Goal: Task Accomplishment & Management: Complete application form

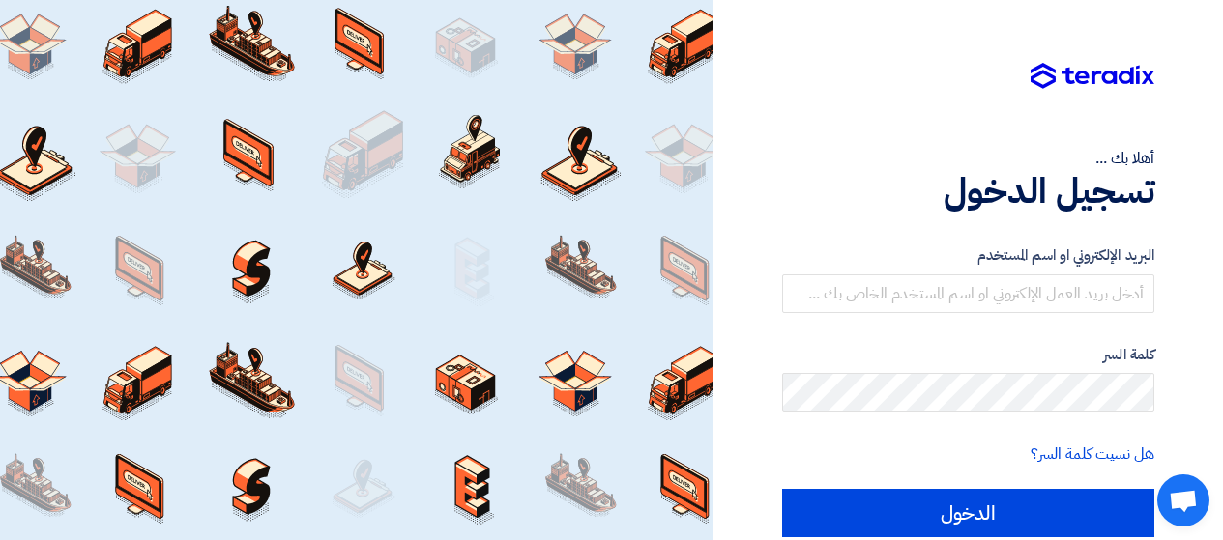
scroll to position [78, 0]
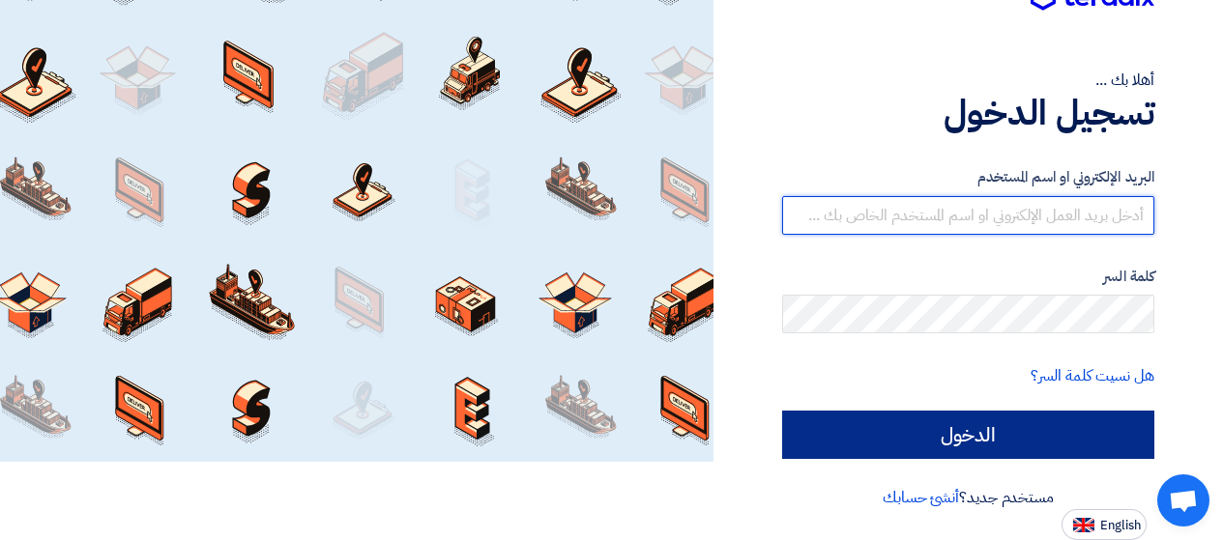
type input "[PERSON_NAME][EMAIL_ADDRESS][DOMAIN_NAME]"
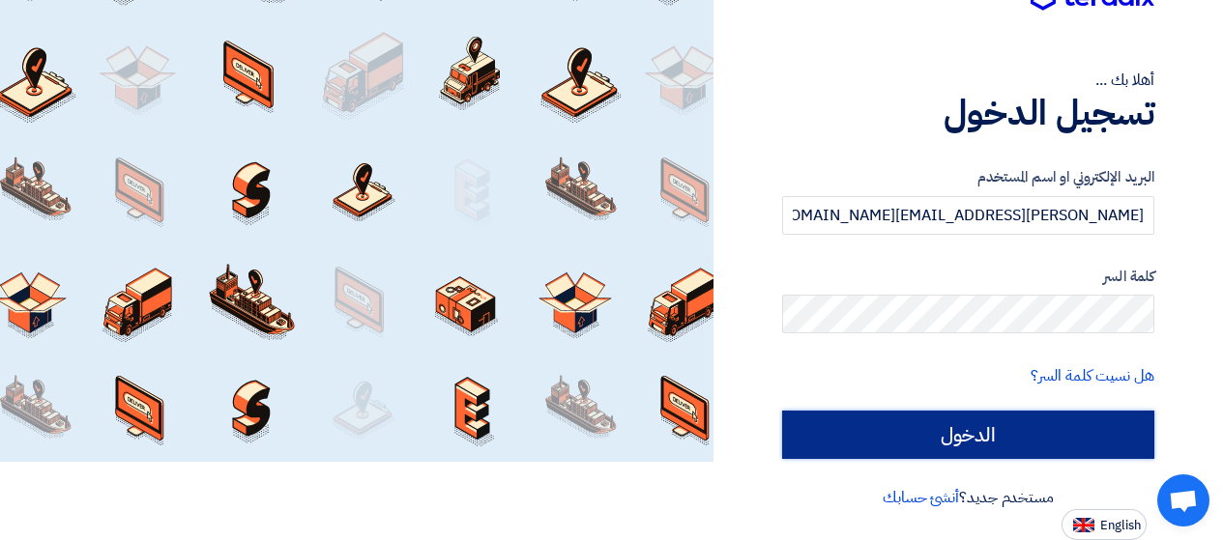
click at [942, 432] on input "الدخول" at bounding box center [968, 435] width 372 height 48
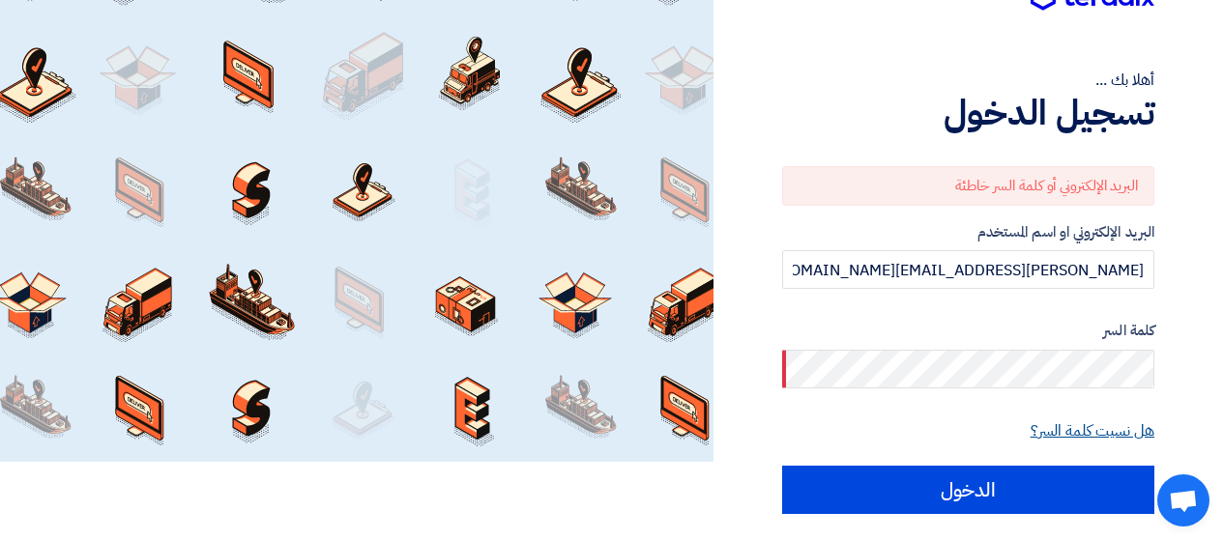
click at [1065, 427] on link "هل نسيت كلمة السر؟" at bounding box center [1092, 431] width 124 height 23
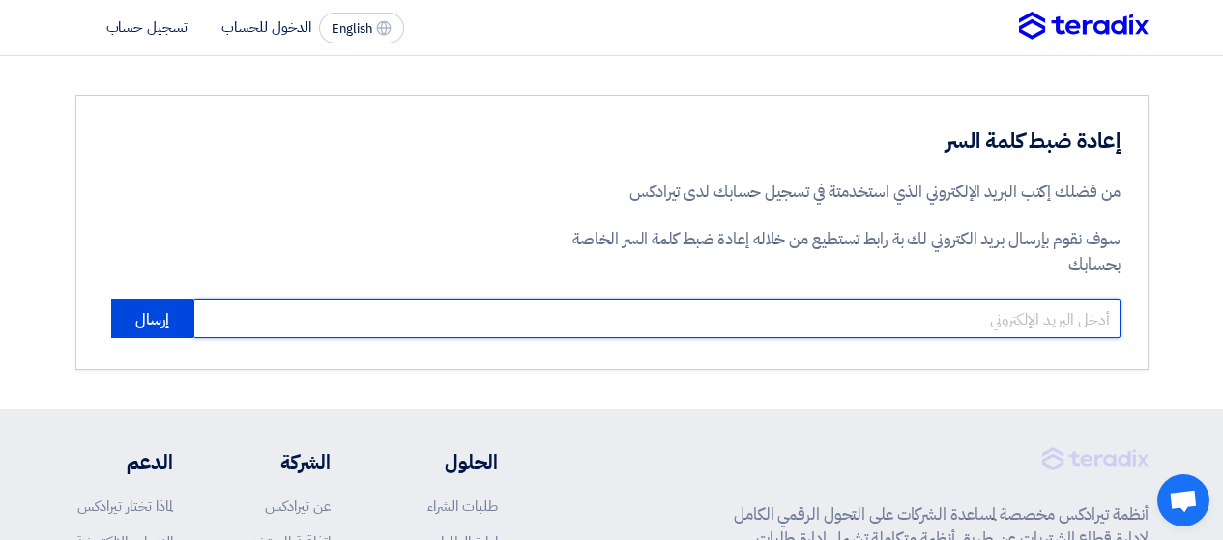
click at [954, 320] on input "email" at bounding box center [656, 319] width 927 height 39
type input "[PERSON_NAME][EMAIL_ADDRESS][DOMAIN_NAME]"
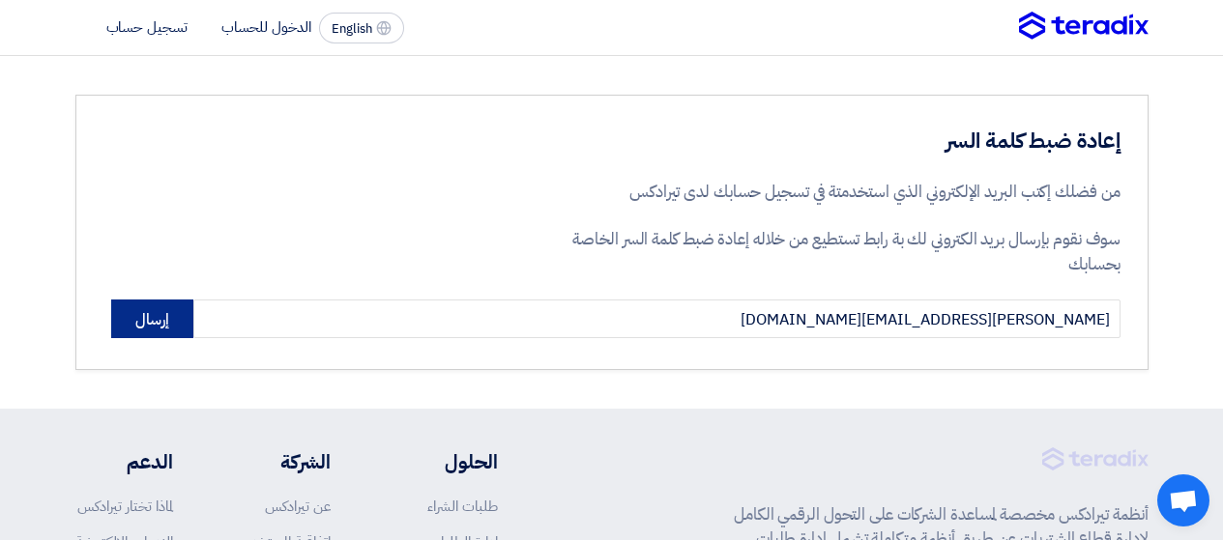
click at [177, 319] on button "إرسال" at bounding box center [152, 319] width 82 height 39
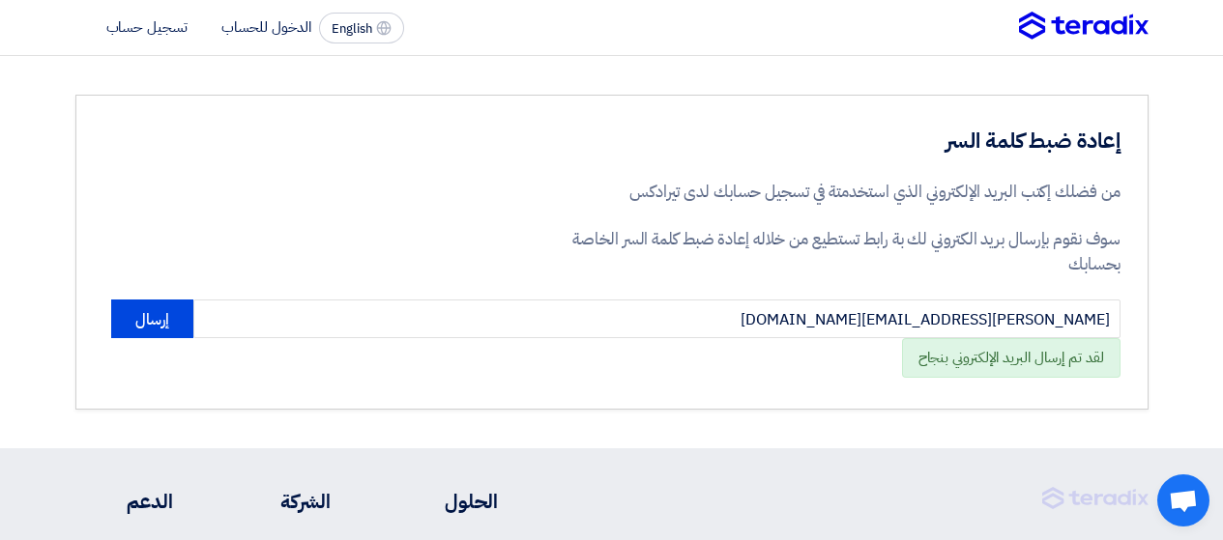
click at [641, 420] on section "إعادة ضبط كلمة السر من فضلك إكتب البريد الإلكتروني الذي استخدمتة في تسجيل حسابك…" at bounding box center [611, 252] width 1223 height 392
click at [275, 19] on li "الدخول للحساب" at bounding box center [266, 26] width 90 height 21
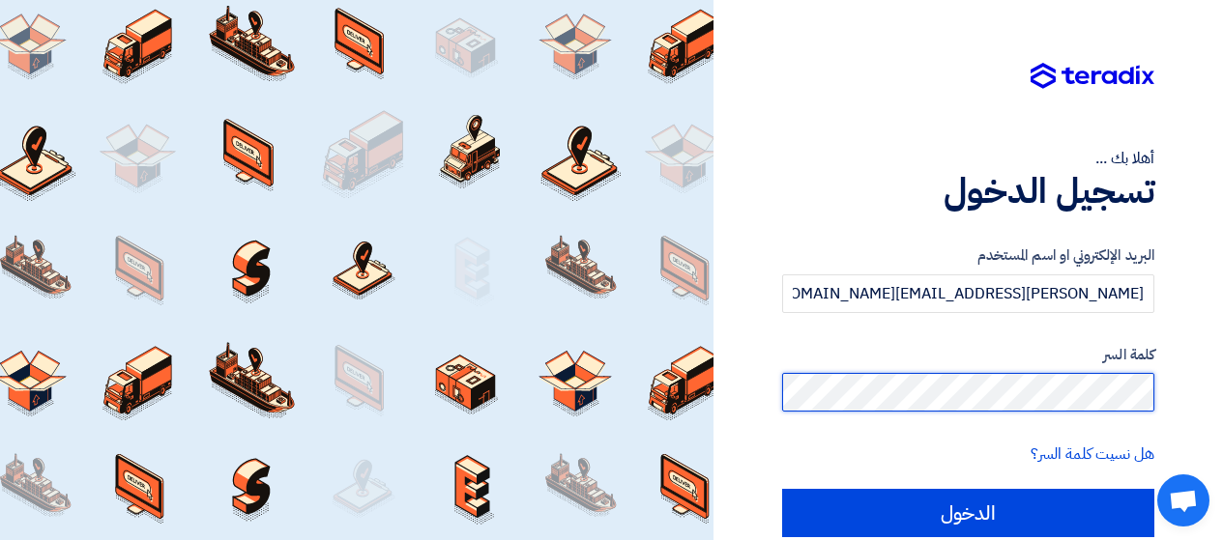
click at [782, 489] on input "الدخول" at bounding box center [968, 513] width 372 height 48
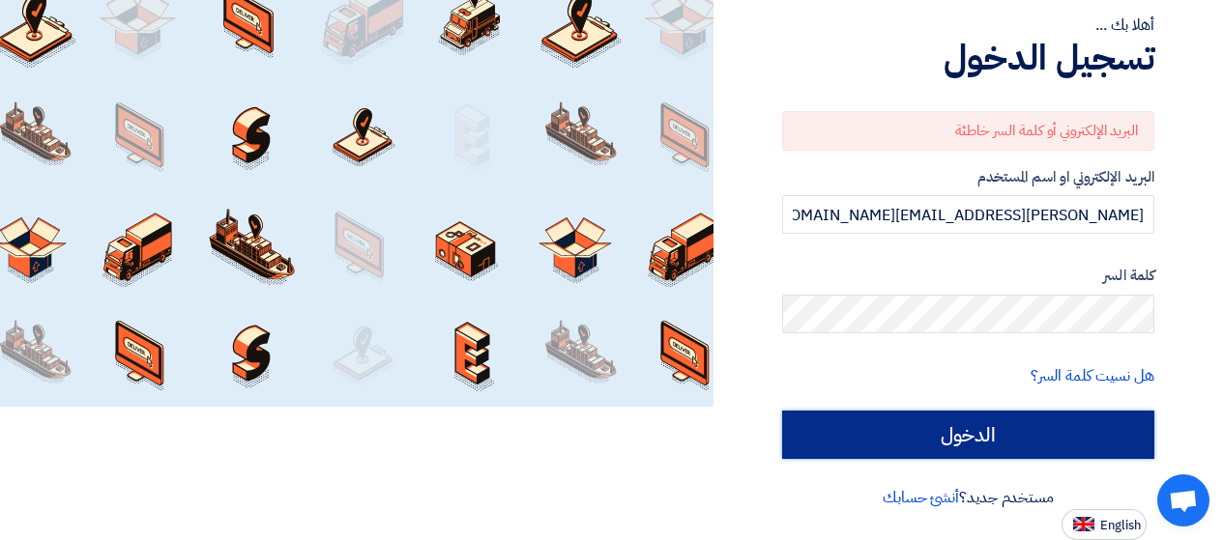
click at [1071, 430] on input "الدخول" at bounding box center [968, 435] width 372 height 48
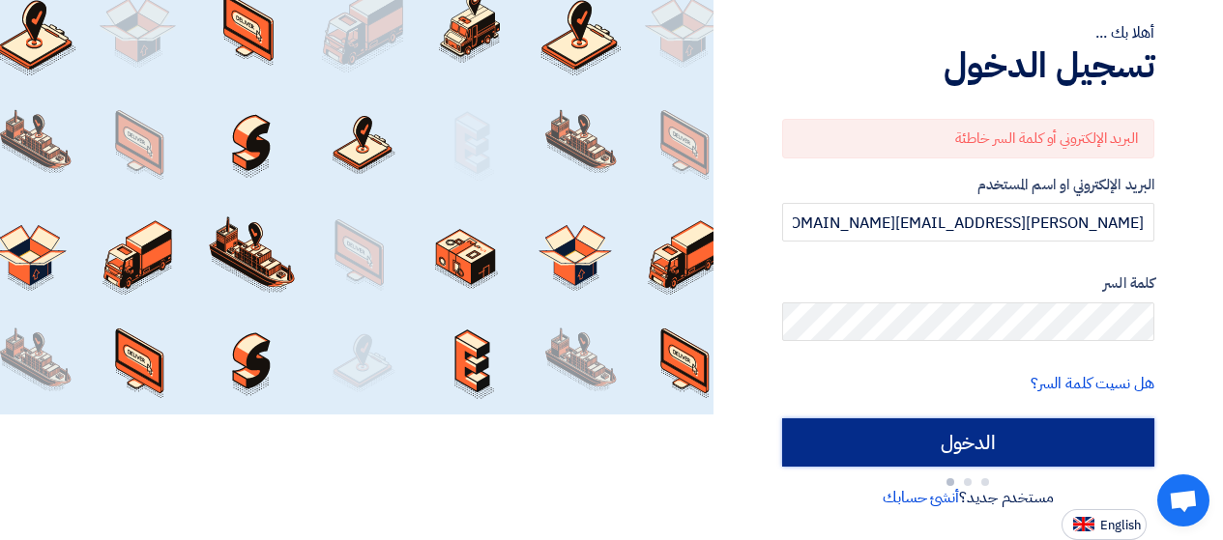
scroll to position [133, 0]
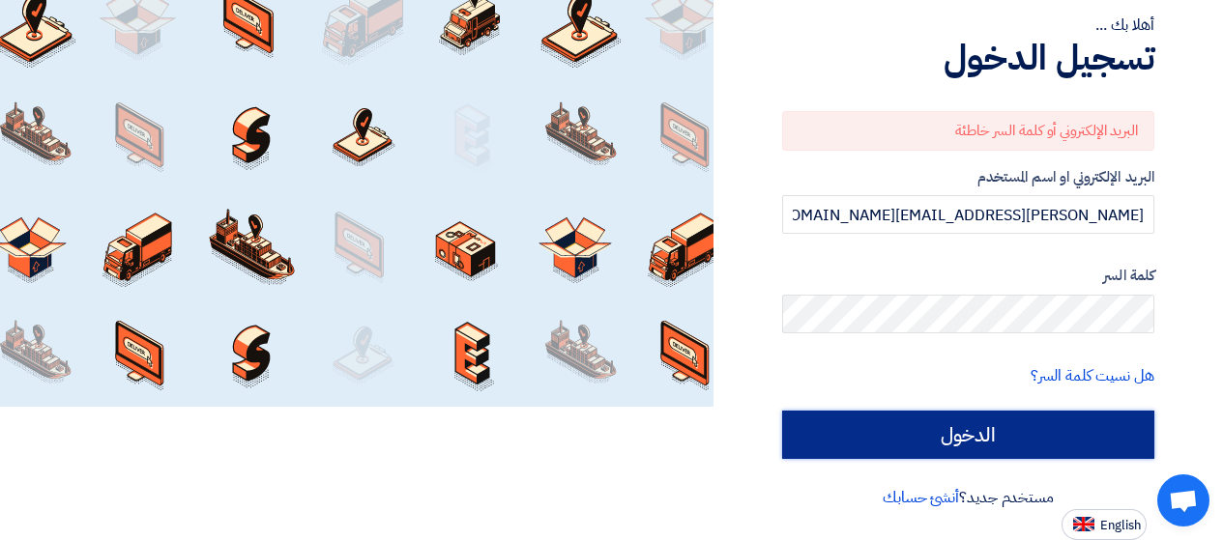
click at [1104, 437] on input "الدخول" at bounding box center [968, 435] width 372 height 48
click at [952, 426] on input "الدخول" at bounding box center [968, 435] width 372 height 48
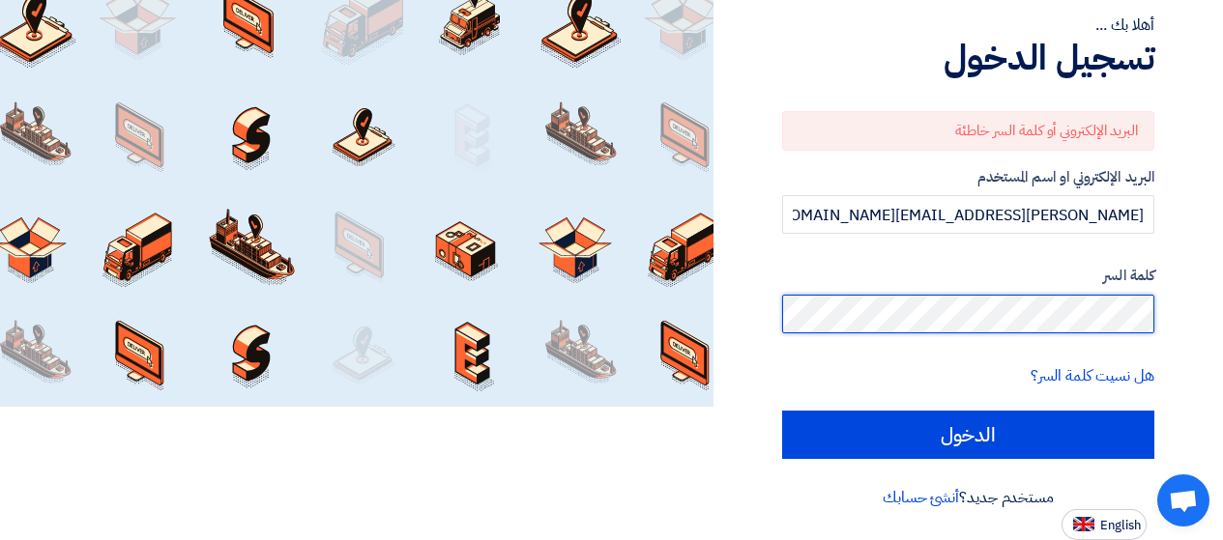
click at [782, 411] on input "الدخول" at bounding box center [968, 435] width 372 height 48
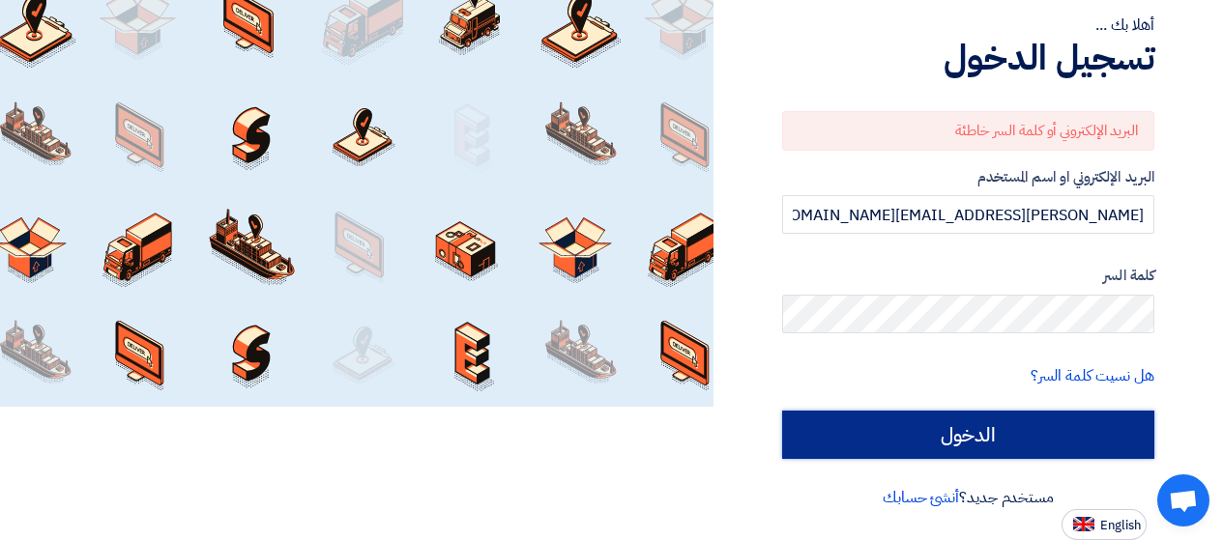
click at [1119, 436] on input "الدخول" at bounding box center [968, 435] width 372 height 48
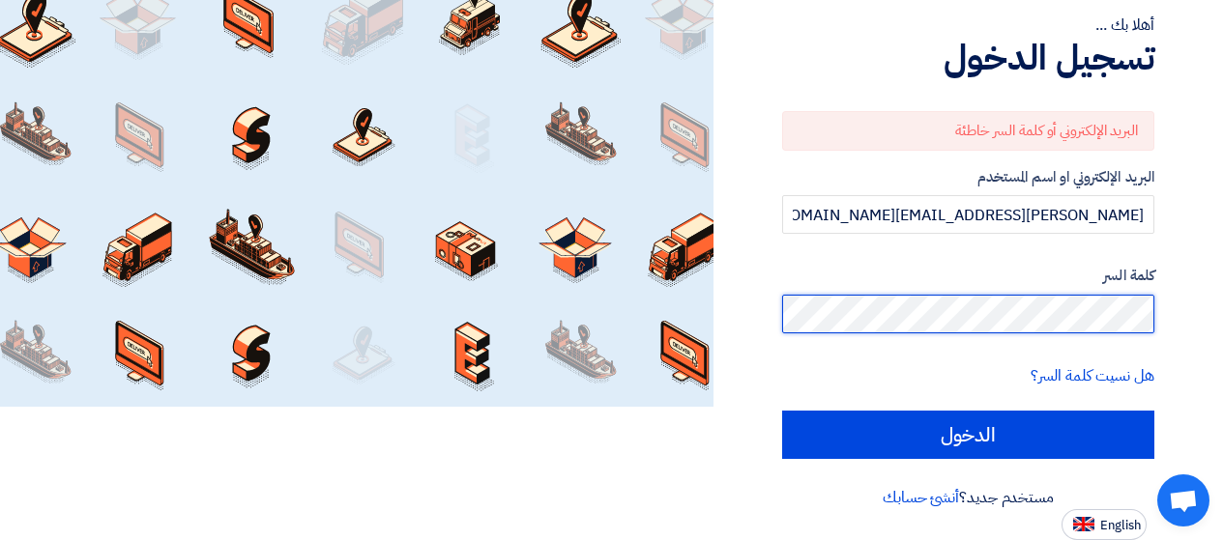
click at [782, 411] on input "الدخول" at bounding box center [968, 435] width 372 height 48
click at [1172, 317] on div "أهلا بك ... تسجيل الدخول البريد الإلكتروني أو كلمة السر خاطئة البريد الإلكتروني…" at bounding box center [968, 204] width 480 height 674
click at [782, 411] on input "الدخول" at bounding box center [968, 435] width 372 height 48
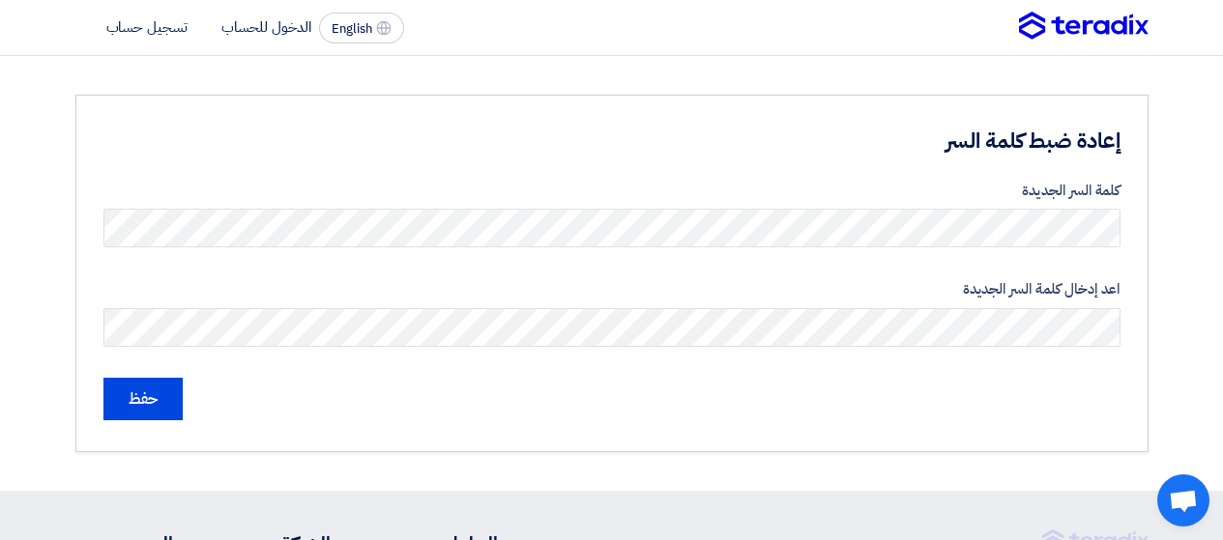
drag, startPoint x: 385, startPoint y: 416, endPoint x: 343, endPoint y: 397, distance: 45.4
click at [385, 416] on div "حفظ" at bounding box center [611, 399] width 1017 height 43
click at [184, 400] on div "حفظ" at bounding box center [611, 399] width 1017 height 43
click at [159, 398] on input "حفظ" at bounding box center [142, 399] width 79 height 43
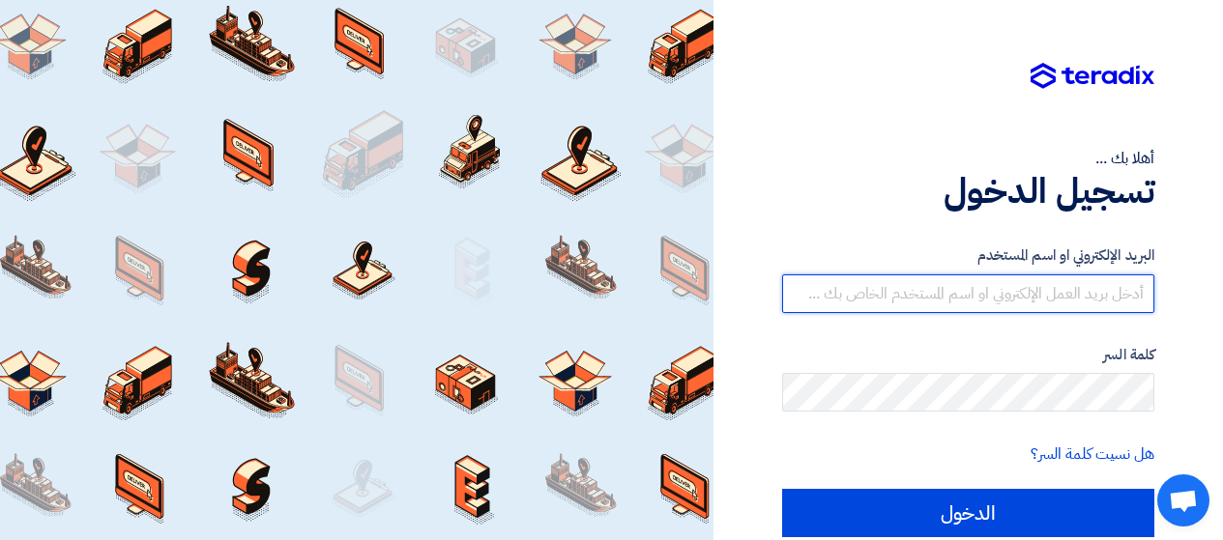
type input "[PERSON_NAME][EMAIL_ADDRESS][DOMAIN_NAME]"
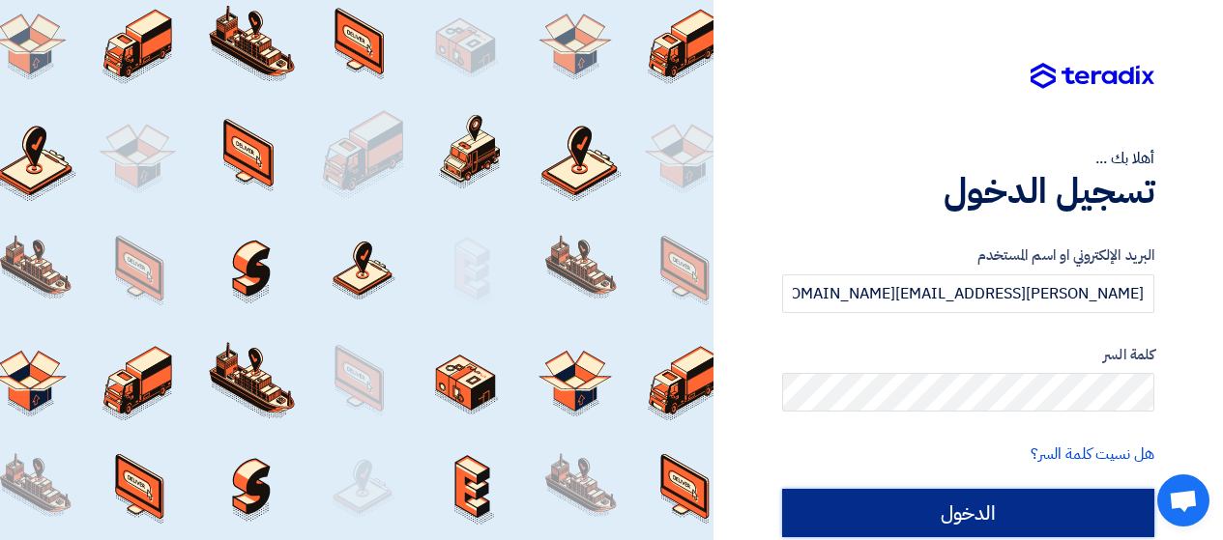
click at [973, 498] on input "الدخول" at bounding box center [968, 513] width 372 height 48
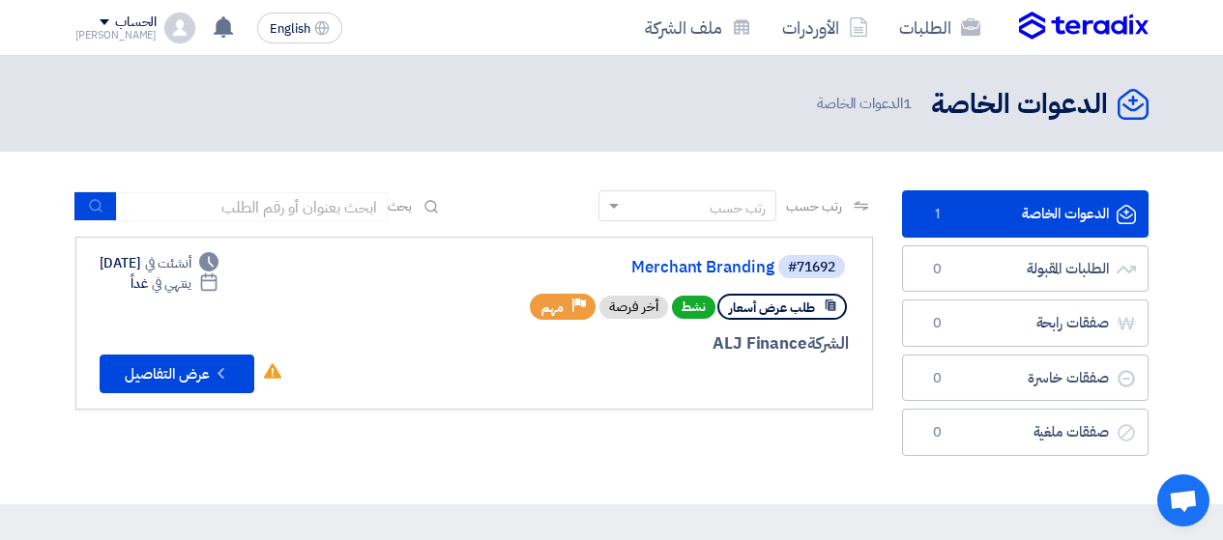
click at [952, 208] on link "الدعوات الخاصة الدعوات الخاصة 1" at bounding box center [1025, 213] width 246 height 47
click at [199, 362] on button "Check details عرض التفاصيل" at bounding box center [177, 374] width 155 height 39
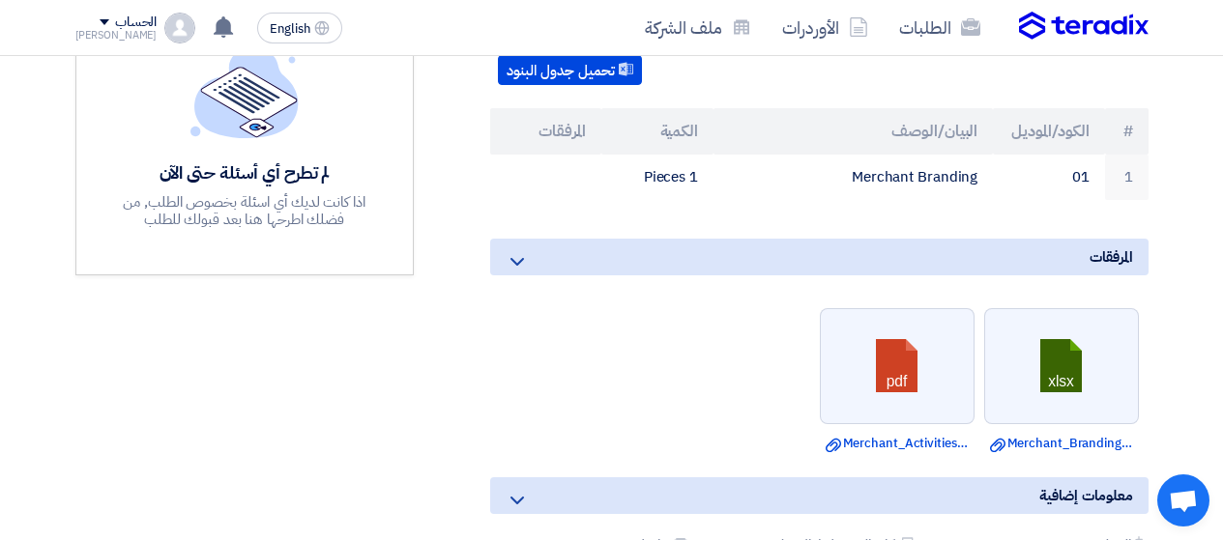
scroll to position [580, 0]
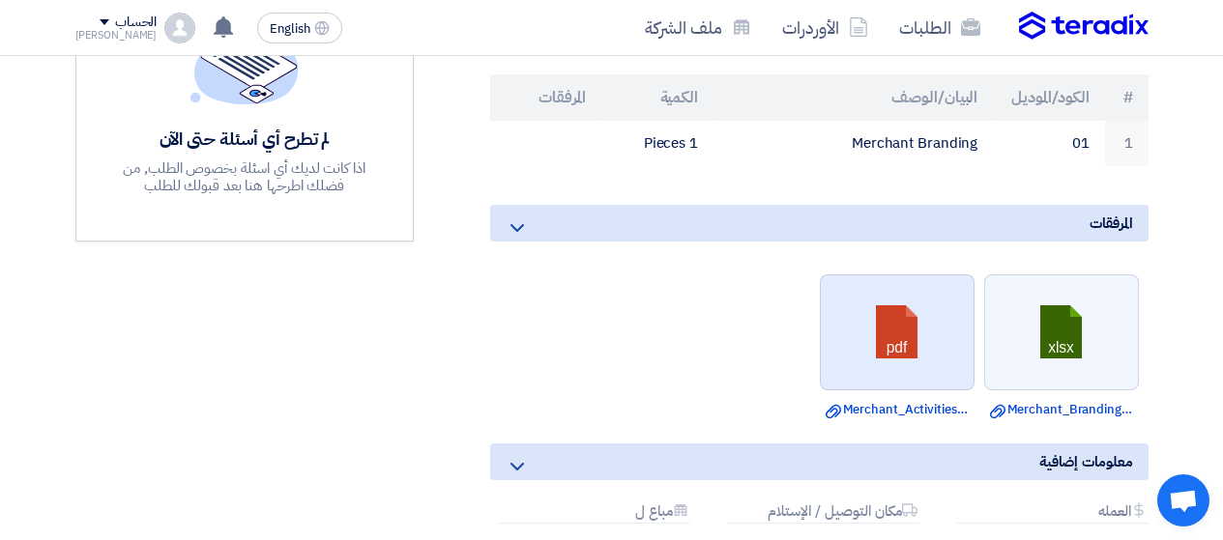
click at [871, 296] on link at bounding box center [898, 333] width 155 height 116
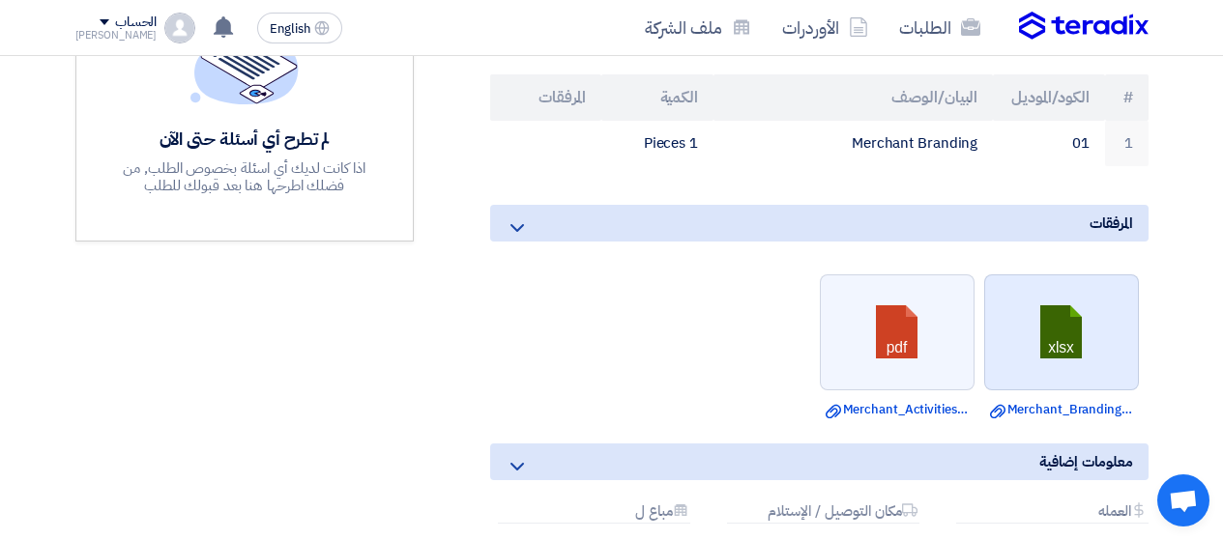
click at [1023, 285] on link at bounding box center [1062, 333] width 155 height 116
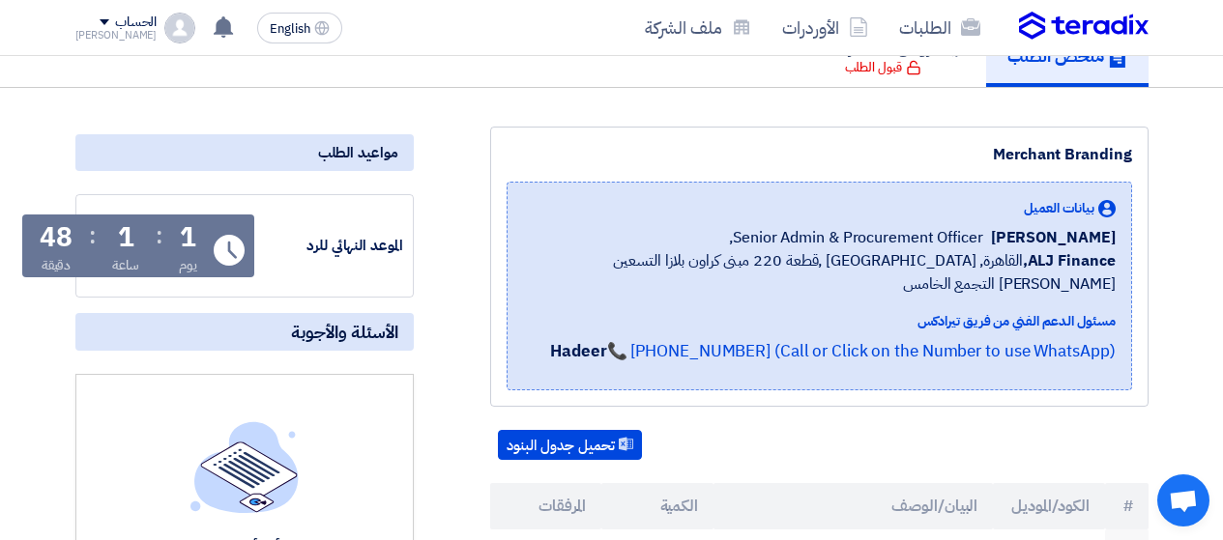
scroll to position [290, 0]
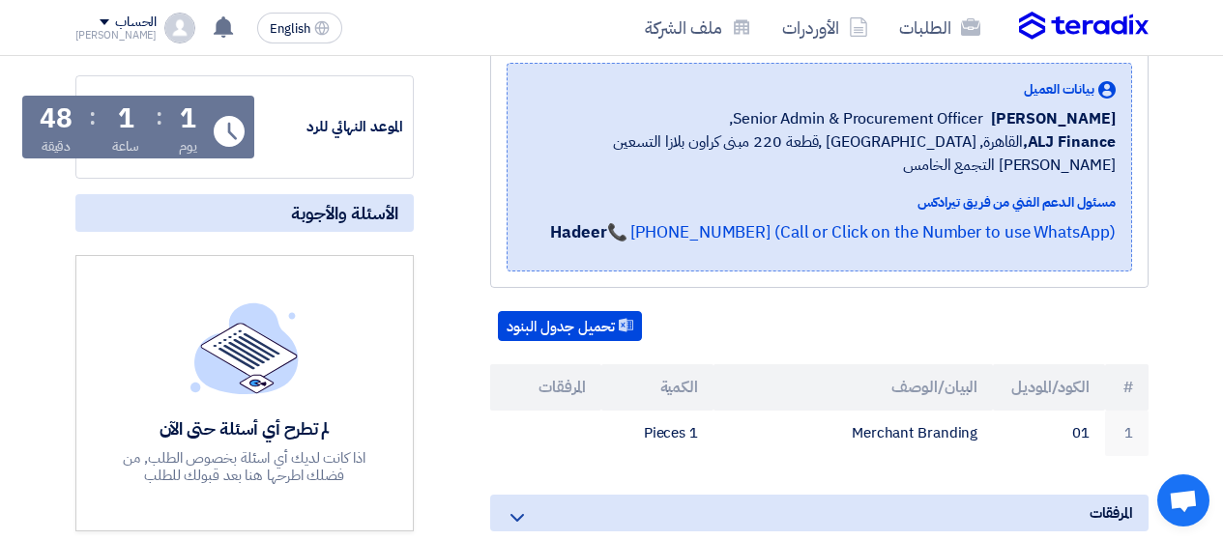
click at [354, 350] on div "لم تطرح أي أسئلة حتى الآن اذا كانت لديك أي اسئلة بخصوص الطلب, من فضلك اطرحها هن…" at bounding box center [244, 394] width 282 height 182
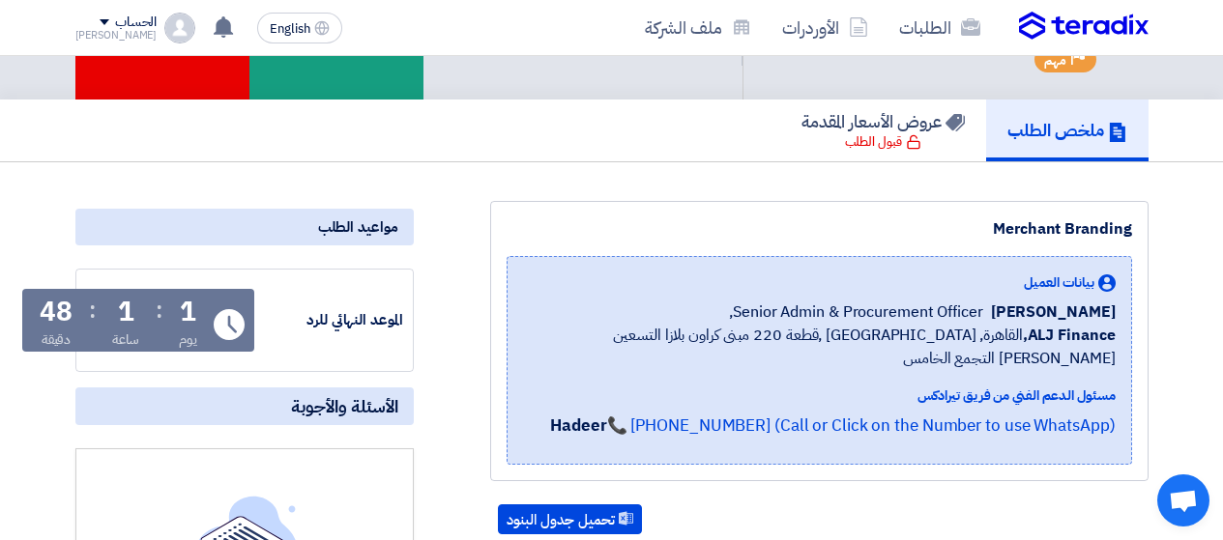
scroll to position [0, 0]
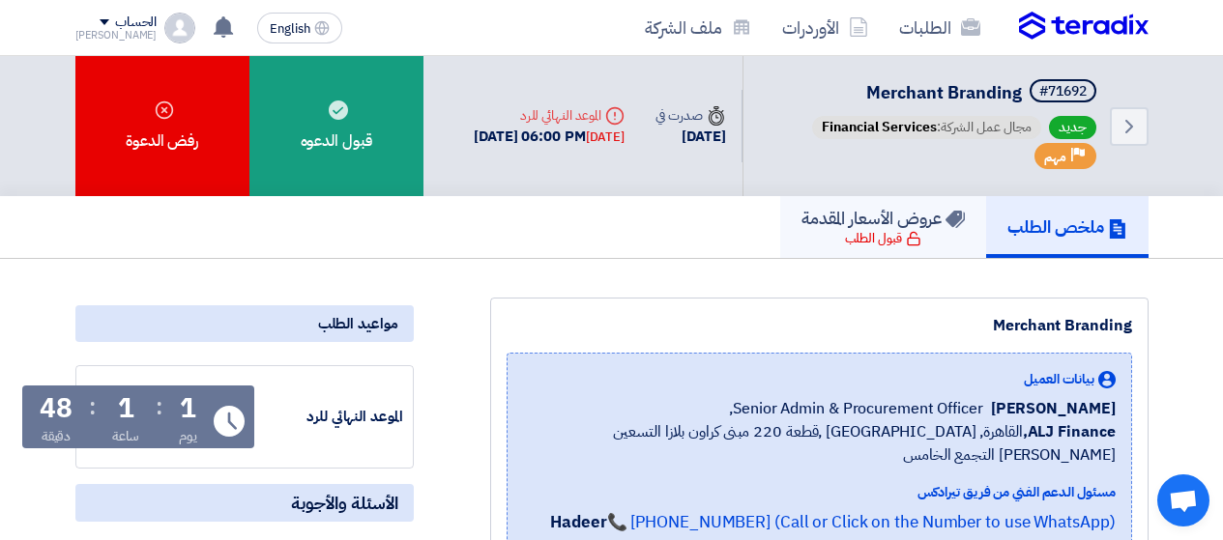
click at [827, 241] on link "عروض الأسعار المقدمة قبول الطلب" at bounding box center [883, 227] width 206 height 62
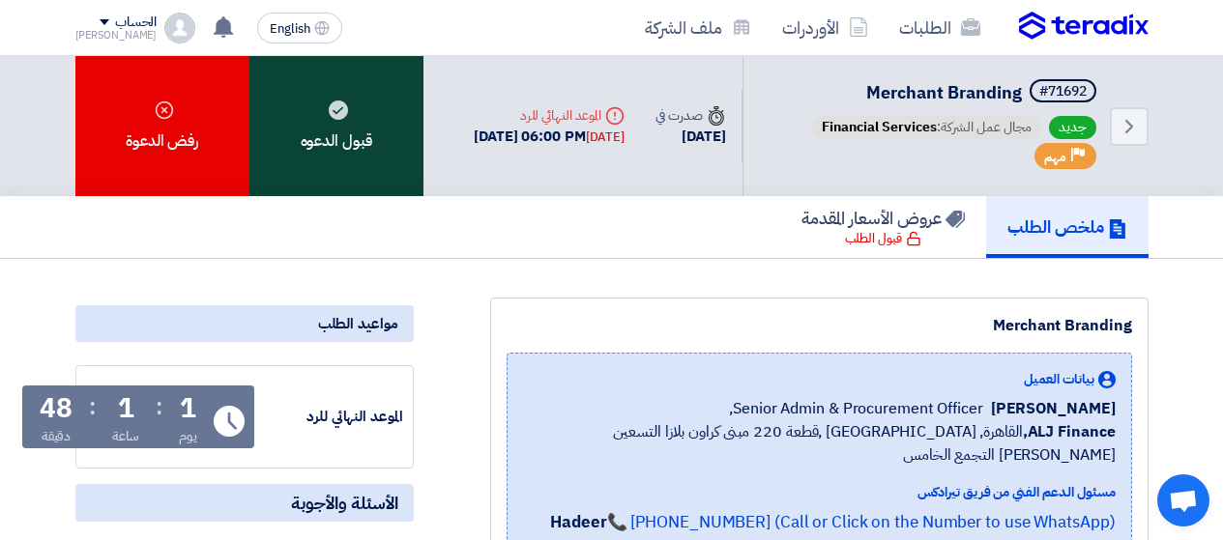
click at [341, 140] on div "قبول الدعوه" at bounding box center [336, 126] width 174 height 140
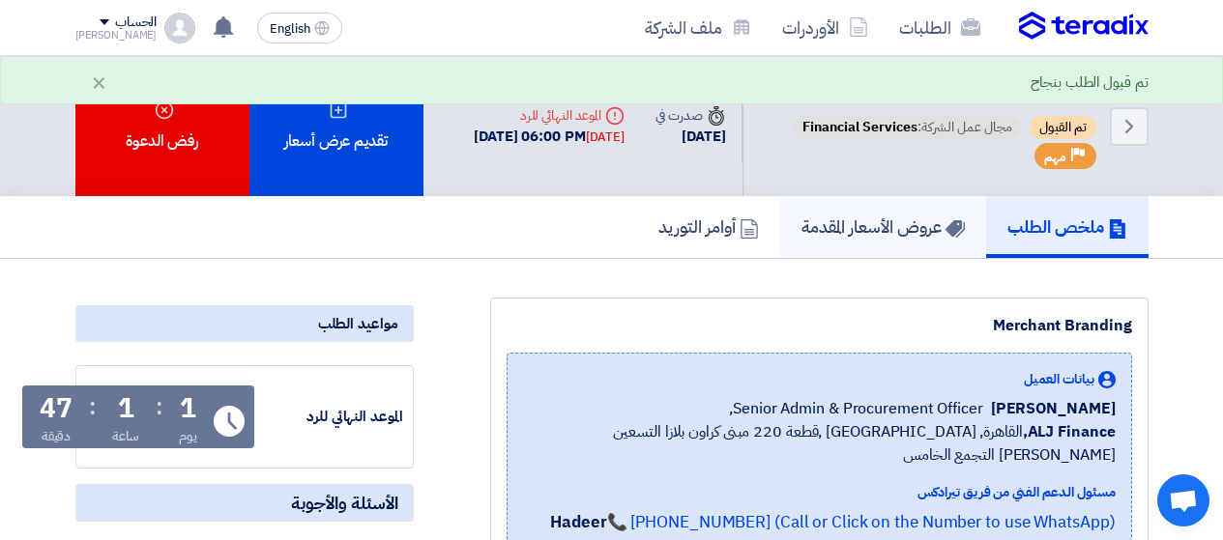
click at [871, 258] on link "عروض الأسعار المقدمة" at bounding box center [883, 227] width 206 height 62
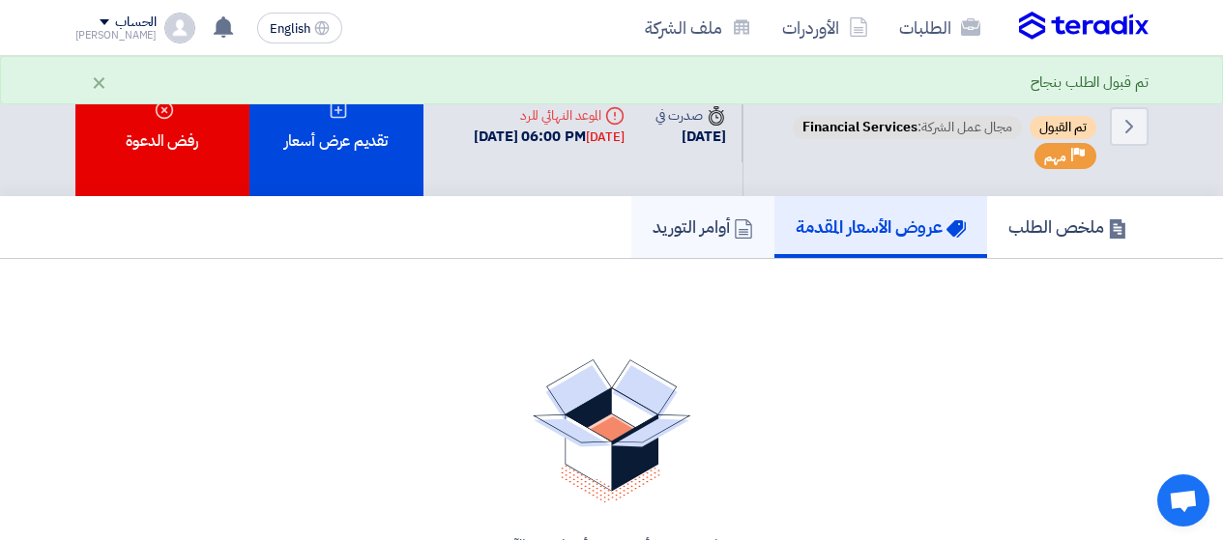
click at [690, 238] on h5 "أوامر التوريد" at bounding box center [702, 227] width 101 height 22
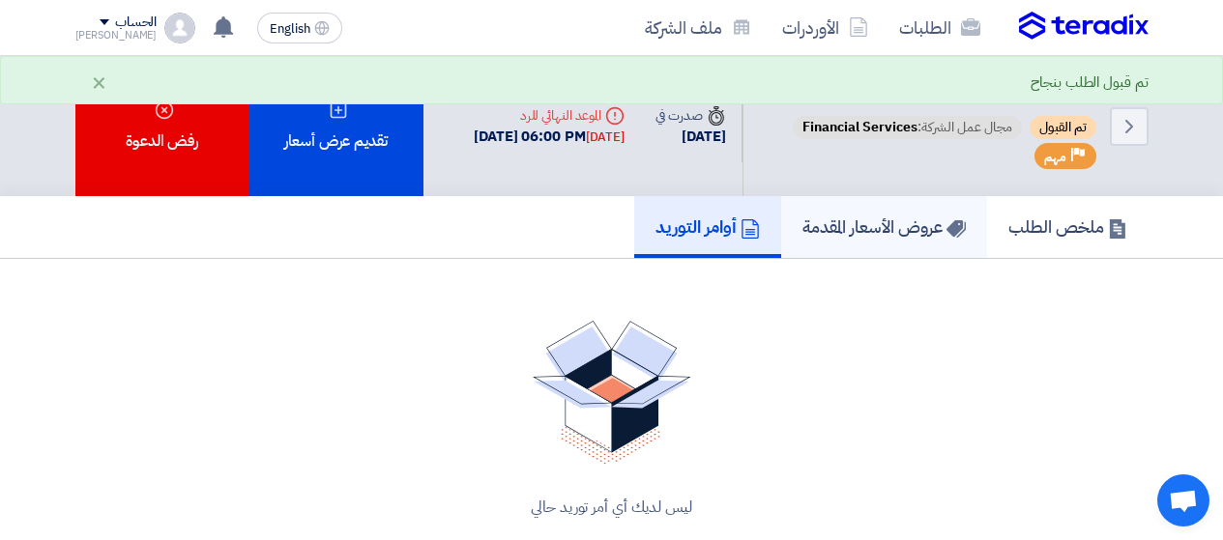
click at [844, 238] on h5 "عروض الأسعار المقدمة" at bounding box center [883, 227] width 163 height 22
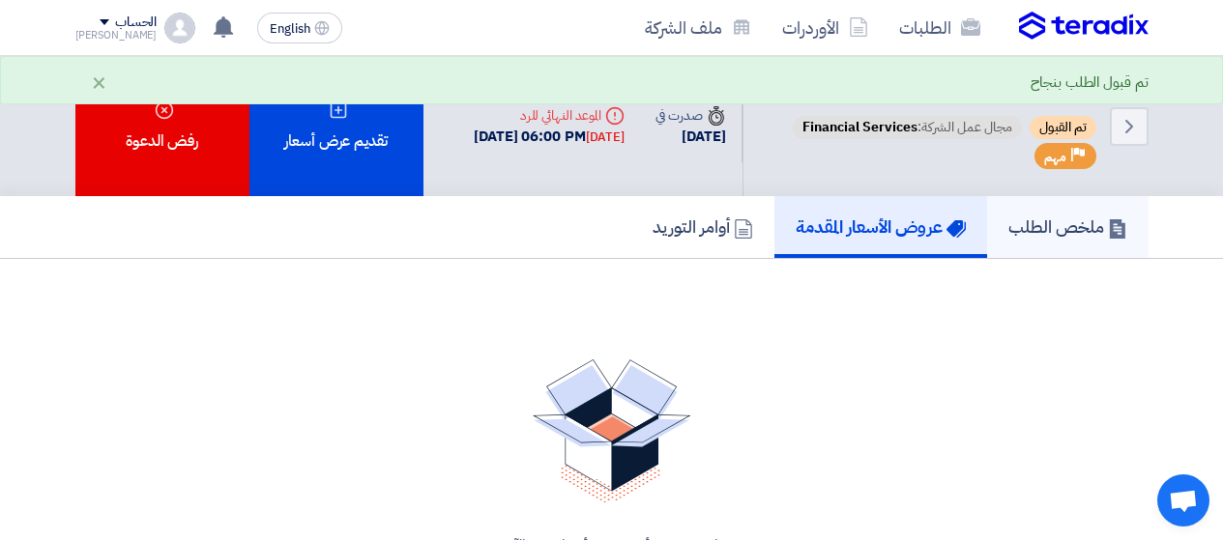
click at [1078, 238] on h5 "ملخص الطلب" at bounding box center [1067, 227] width 119 height 22
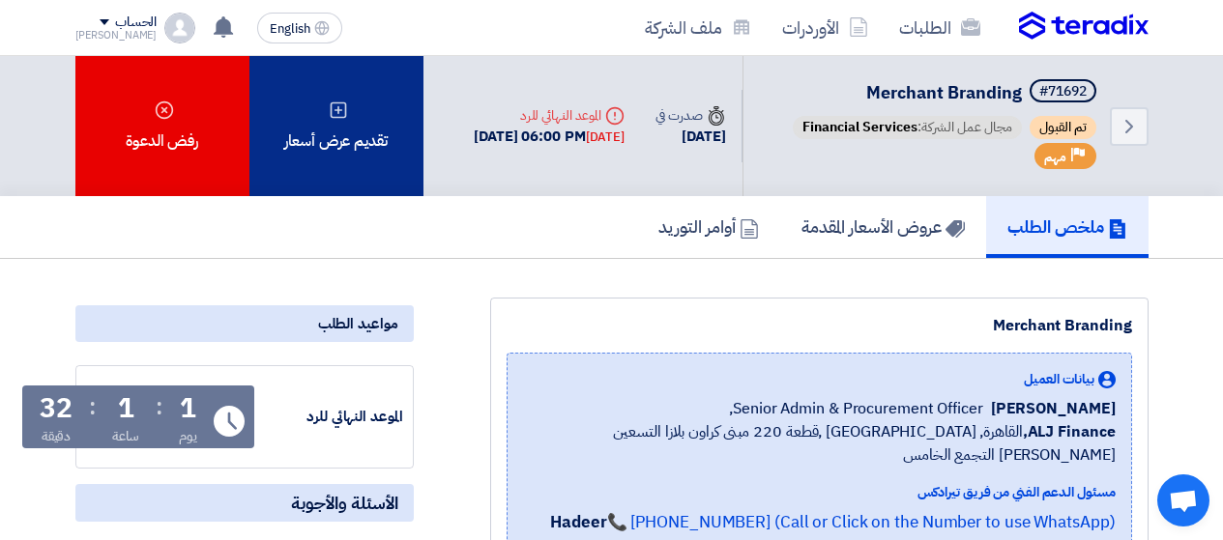
click at [377, 148] on div "تقديم عرض أسعار" at bounding box center [336, 126] width 174 height 140
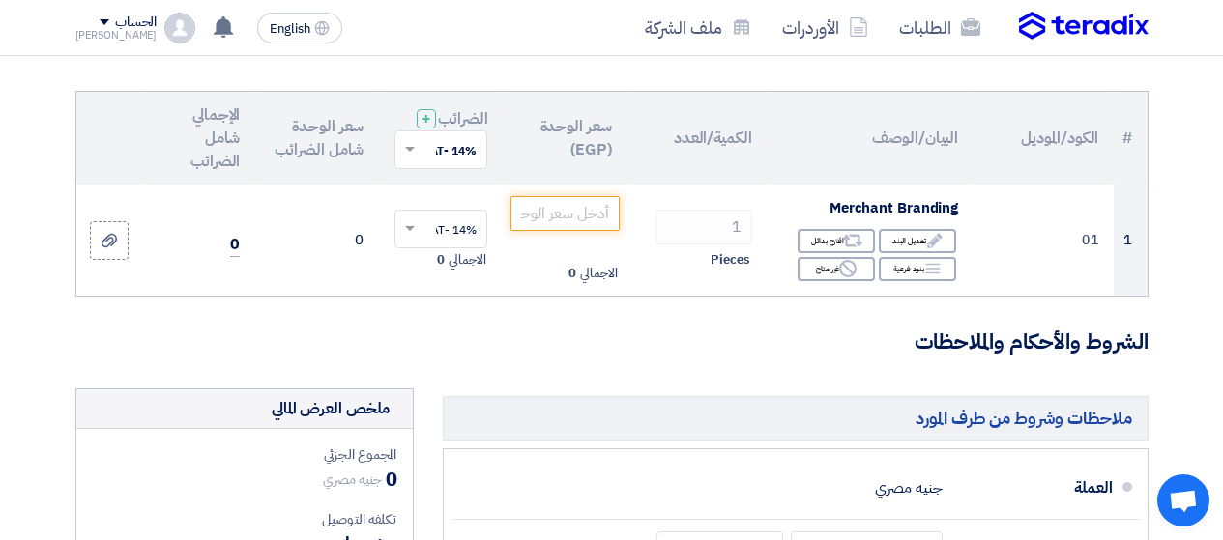
scroll to position [94, 0]
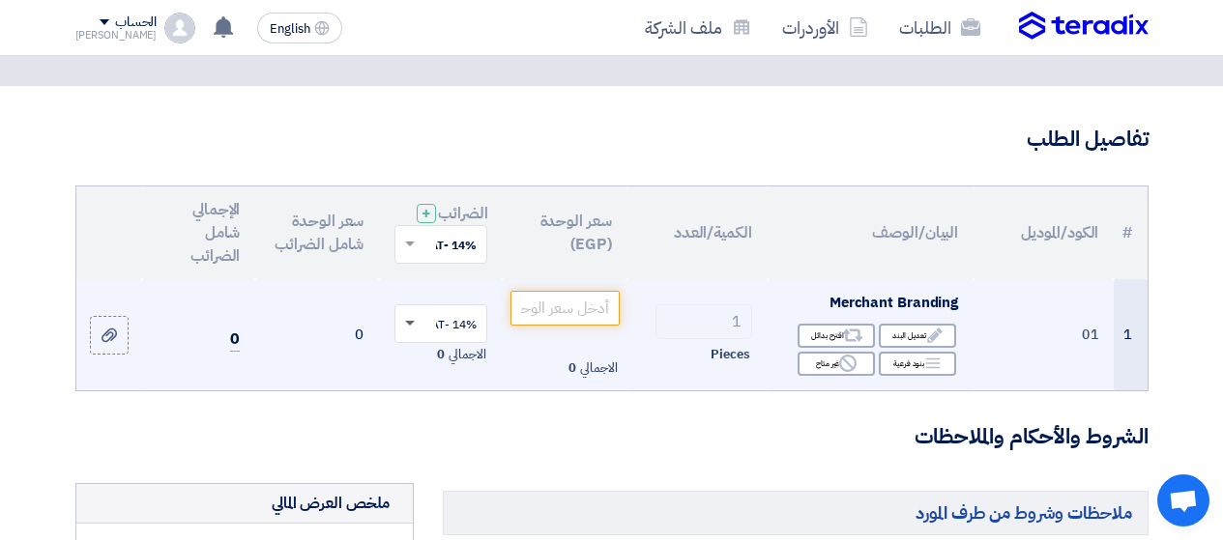
click at [408, 328] on span at bounding box center [410, 324] width 10 height 7
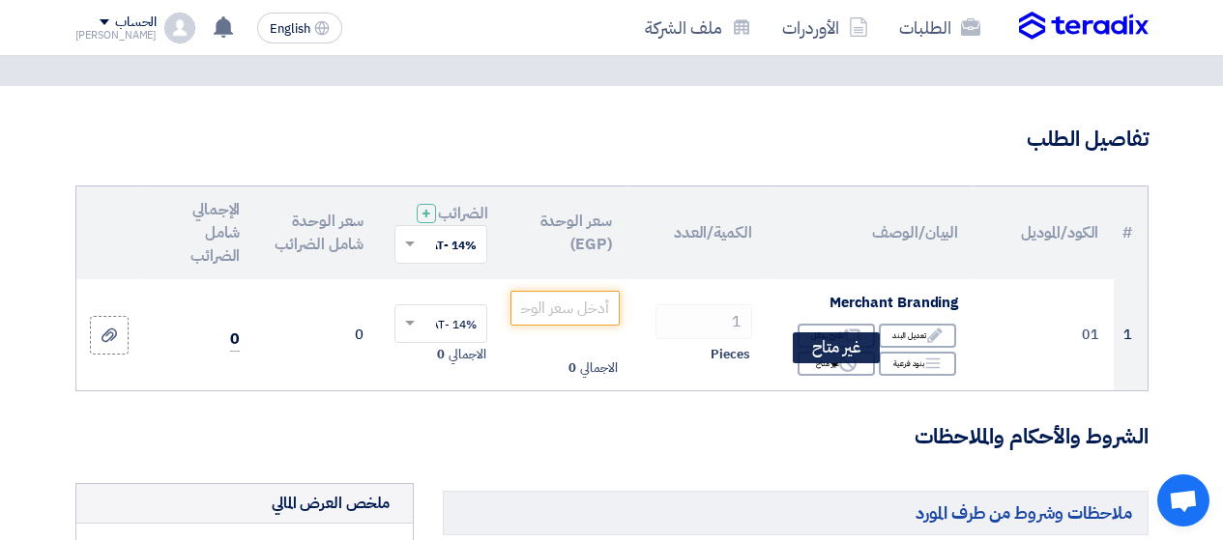
scroll to position [384, 0]
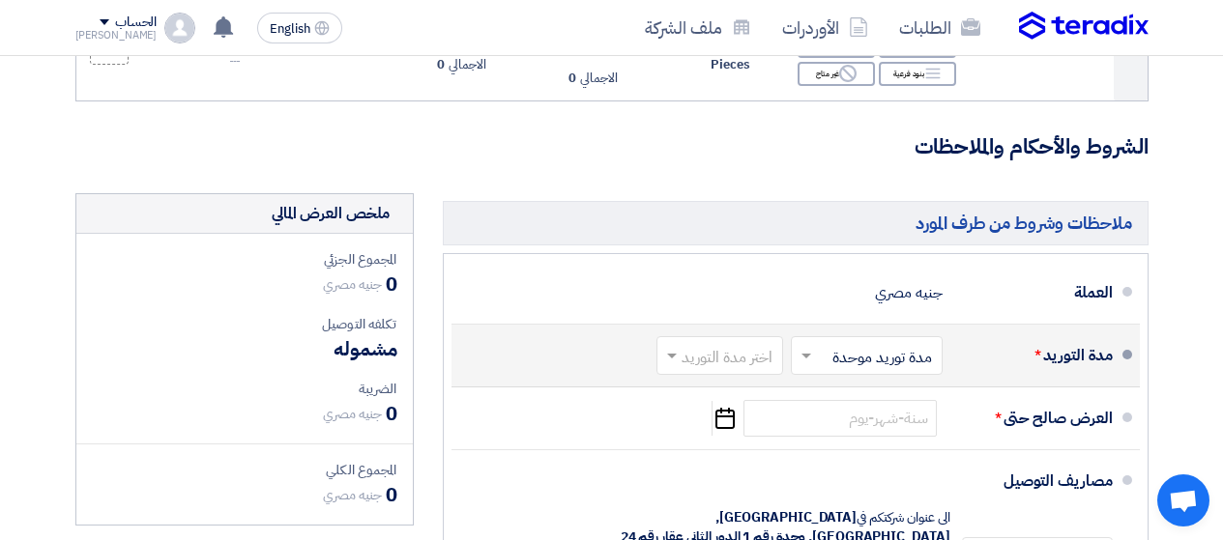
click at [696, 371] on input "text" at bounding box center [715, 357] width 117 height 28
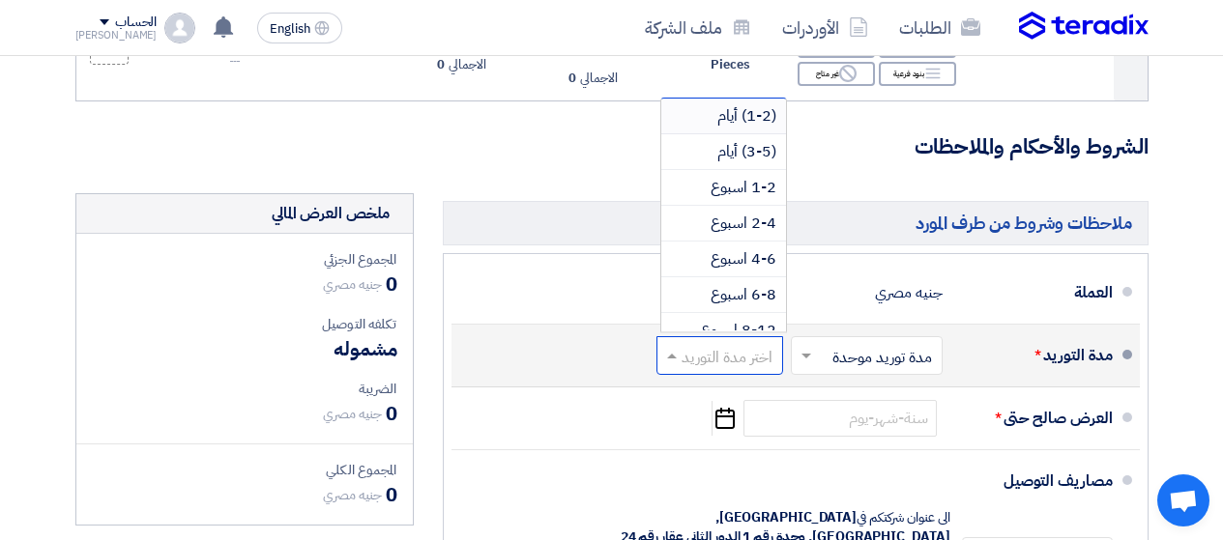
click at [705, 371] on input "text" at bounding box center [715, 357] width 117 height 28
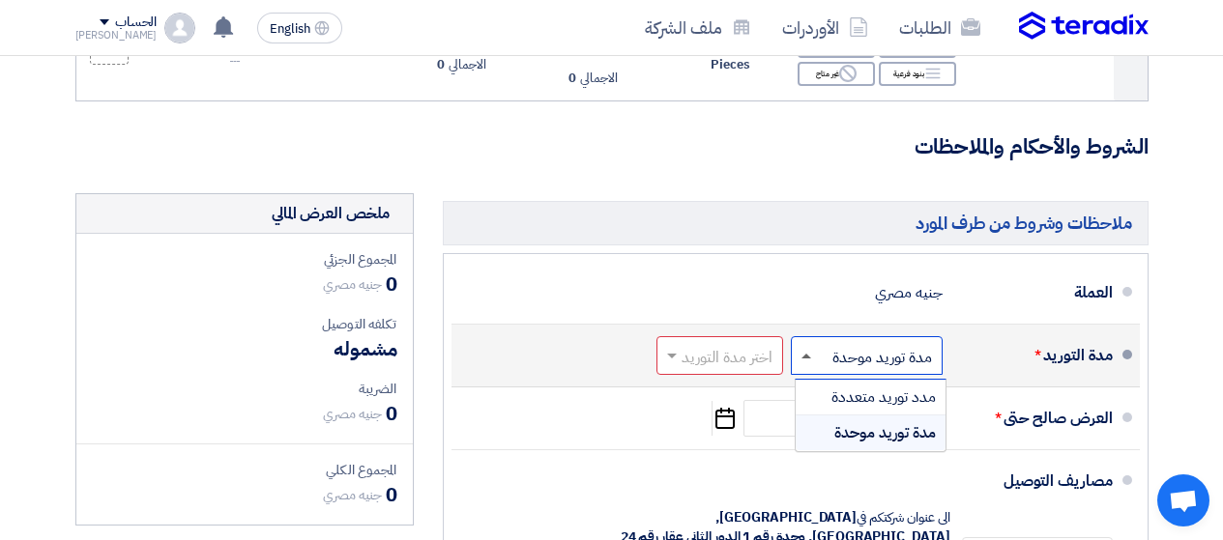
click at [802, 359] on span at bounding box center [806, 356] width 10 height 5
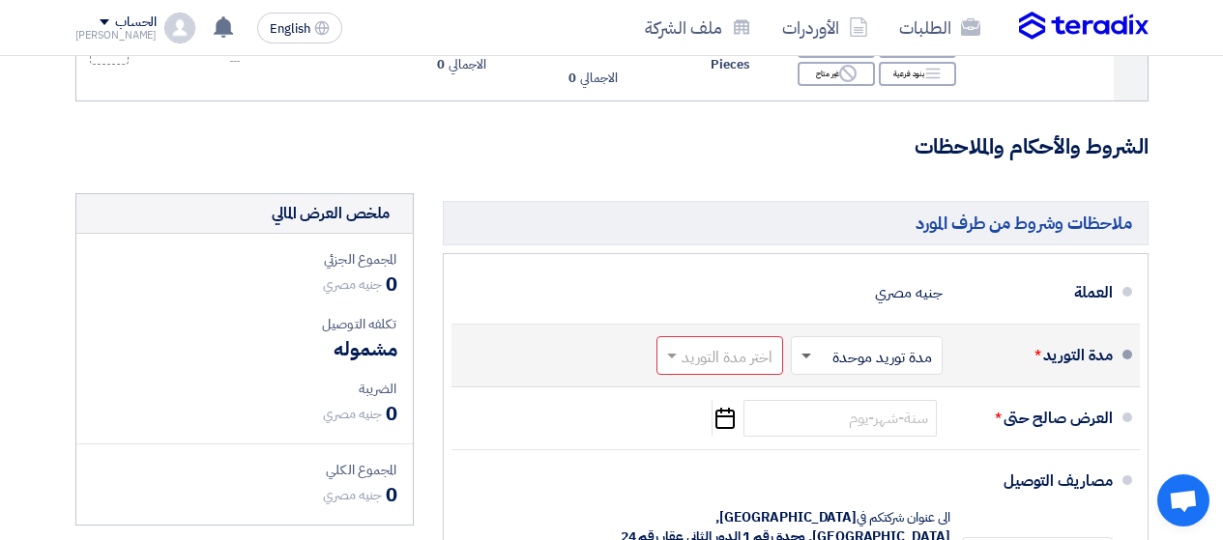
click at [802, 361] on span at bounding box center [806, 357] width 10 height 7
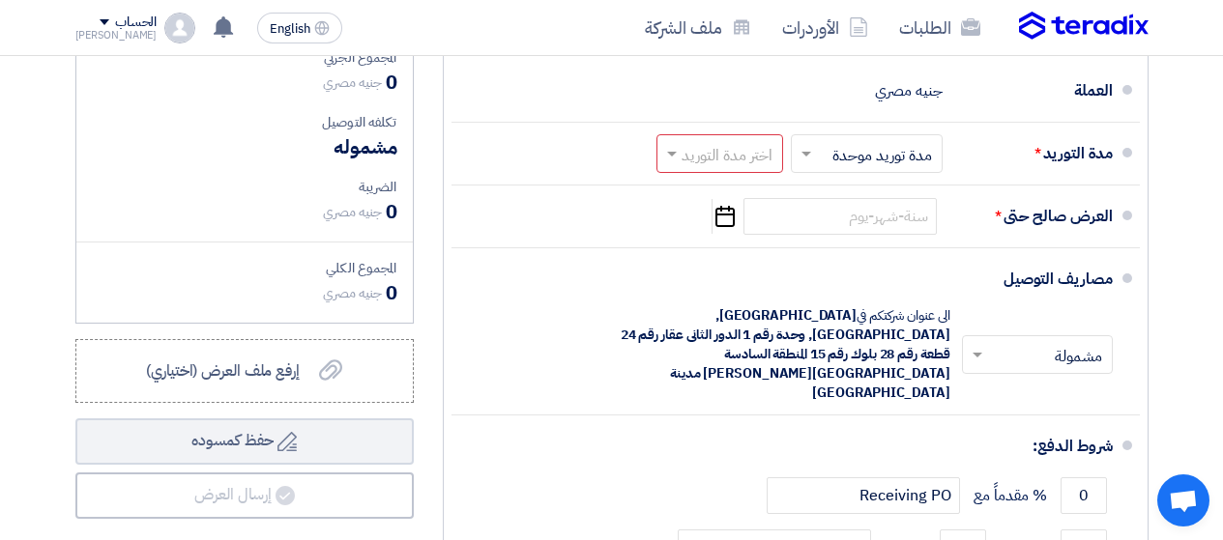
scroll to position [577, 0]
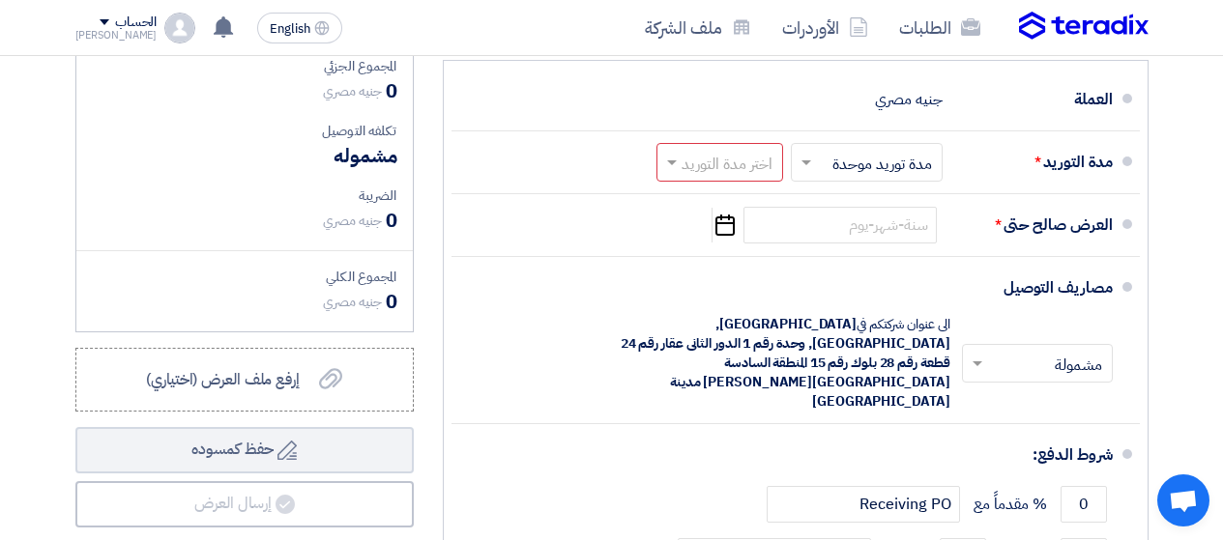
click at [1189, 202] on section "تفاصيل الطلب # الكود/الموديل البيان/الوصف الكمية/العدد سعر الوحدة (EGP) الضرائب…" at bounding box center [611, 200] width 1223 height 1194
